Goal: Navigation & Orientation: Find specific page/section

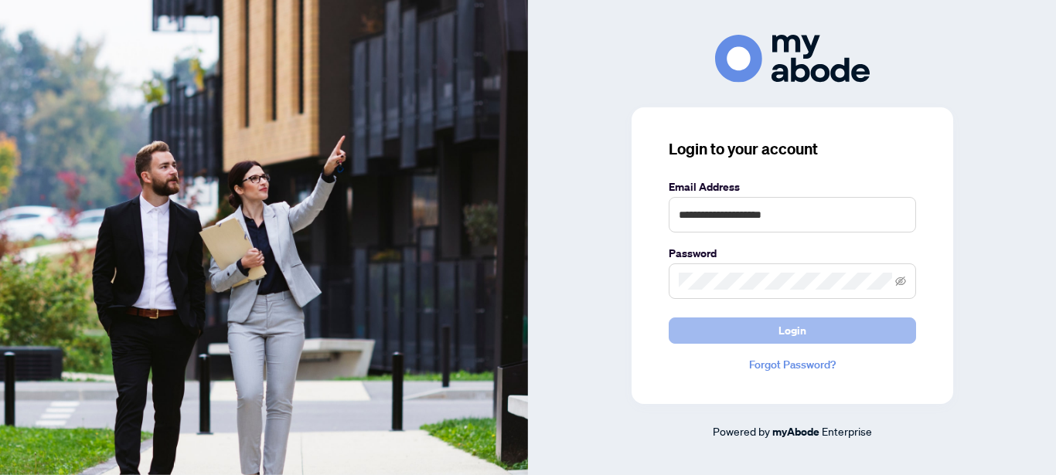
click at [791, 335] on span "Login" at bounding box center [792, 330] width 28 height 25
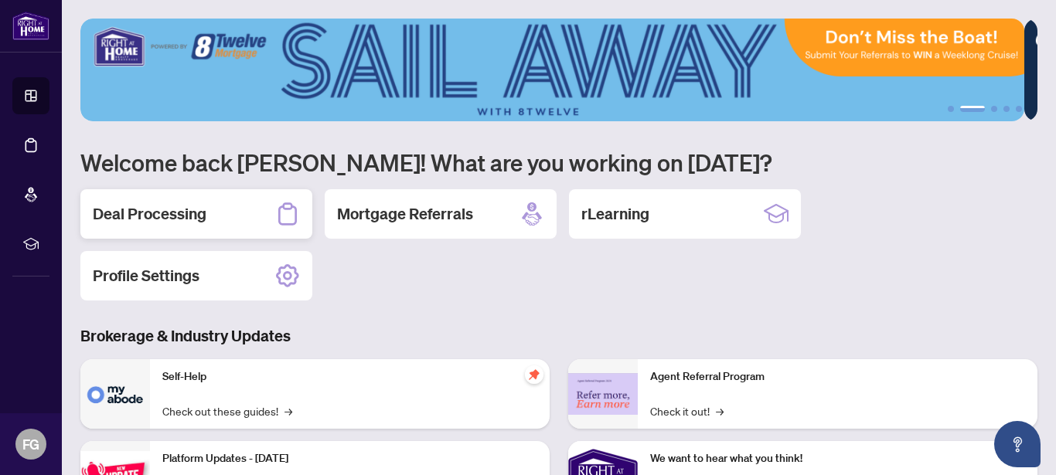
click at [157, 215] on h2 "Deal Processing" at bounding box center [150, 214] width 114 height 22
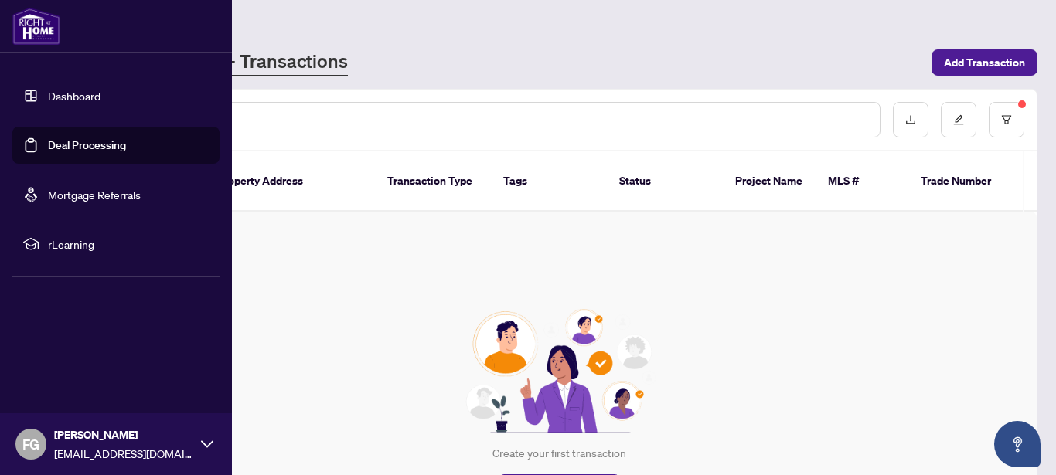
click at [61, 95] on link "Dashboard" at bounding box center [74, 96] width 53 height 14
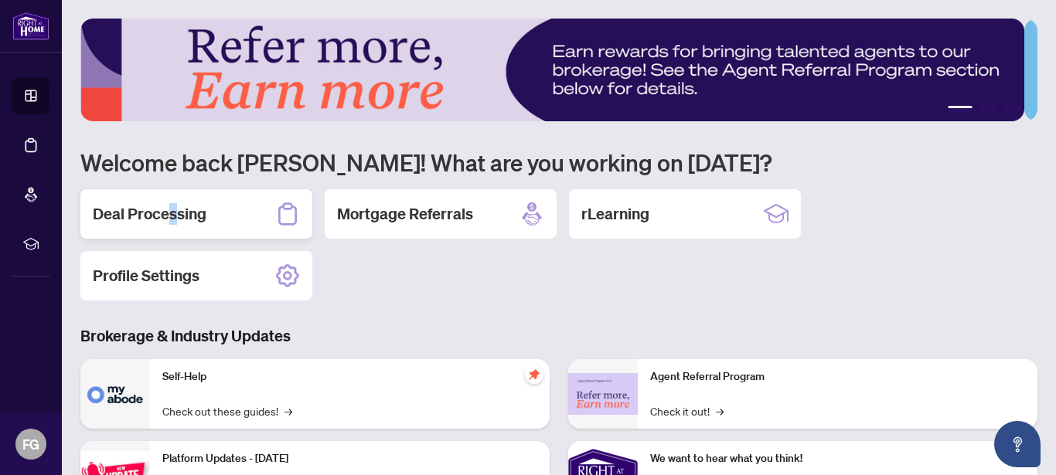
click at [173, 211] on h2 "Deal Processing" at bounding box center [150, 214] width 114 height 22
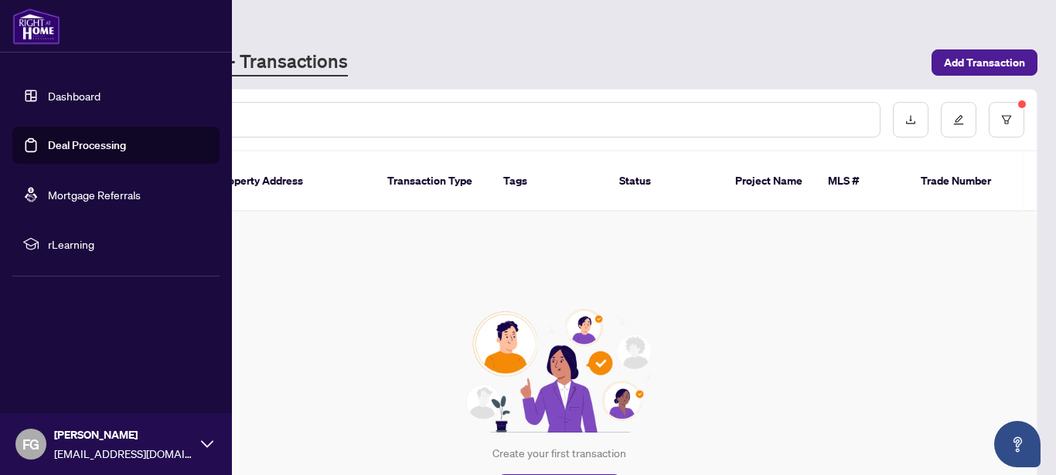
click at [104, 146] on link "Deal Processing" at bounding box center [87, 145] width 78 height 14
click at [73, 248] on span "rLearning" at bounding box center [128, 244] width 161 height 17
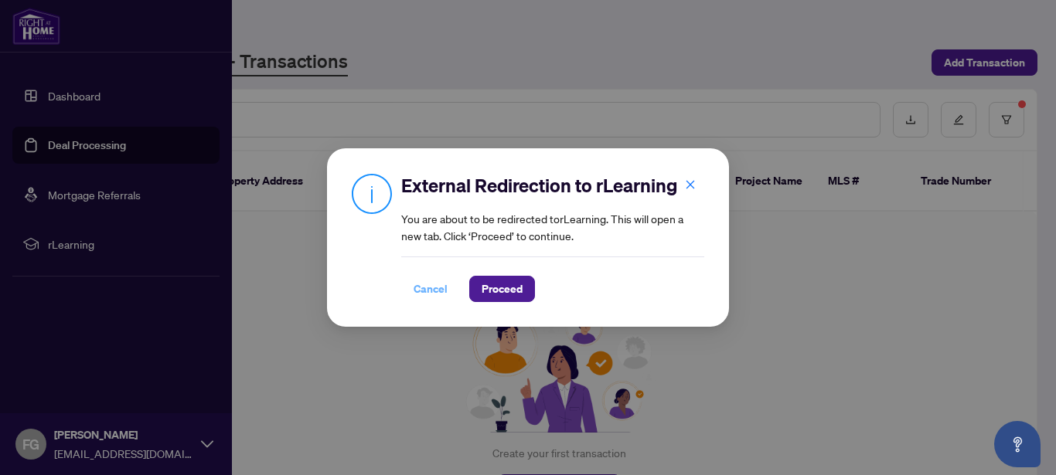
click at [424, 292] on span "Cancel" at bounding box center [430, 289] width 34 height 25
